Goal: Download file/media

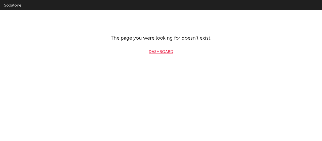
click at [153, 52] on link "Dashboard" at bounding box center [161, 52] width 25 height 6
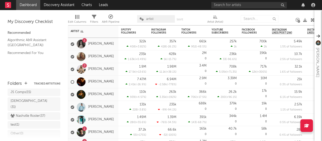
scroll to position [85, 0]
click at [21, 113] on div "Nashville Roster ( 37 )" at bounding box center [28, 116] width 35 height 6
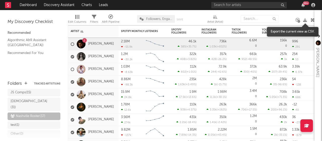
click at [305, 19] on icon at bounding box center [305, 20] width 4 height 4
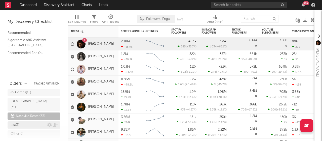
scroll to position [100, 0]
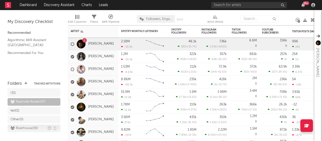
click at [27, 125] on div "Riverhouse ( 16 )" at bounding box center [24, 128] width 27 height 6
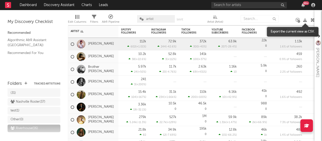
click at [304, 21] on icon at bounding box center [305, 20] width 4 height 4
